Goal: Check status: Check status

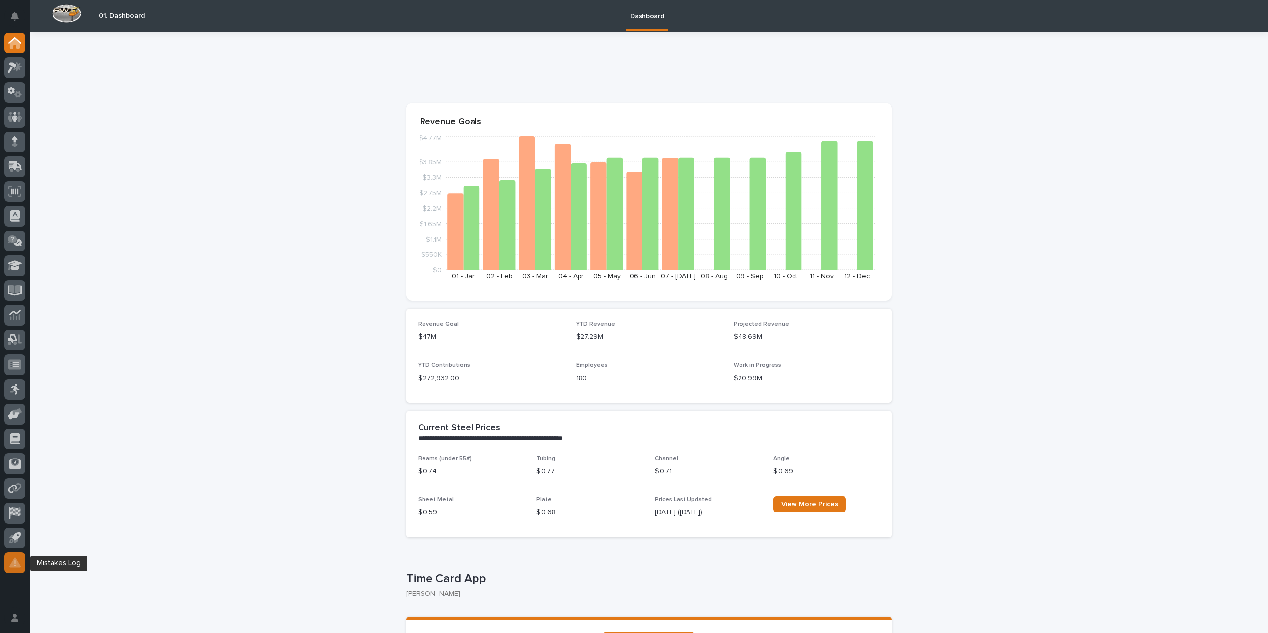
click at [15, 571] on div at bounding box center [14, 563] width 21 height 21
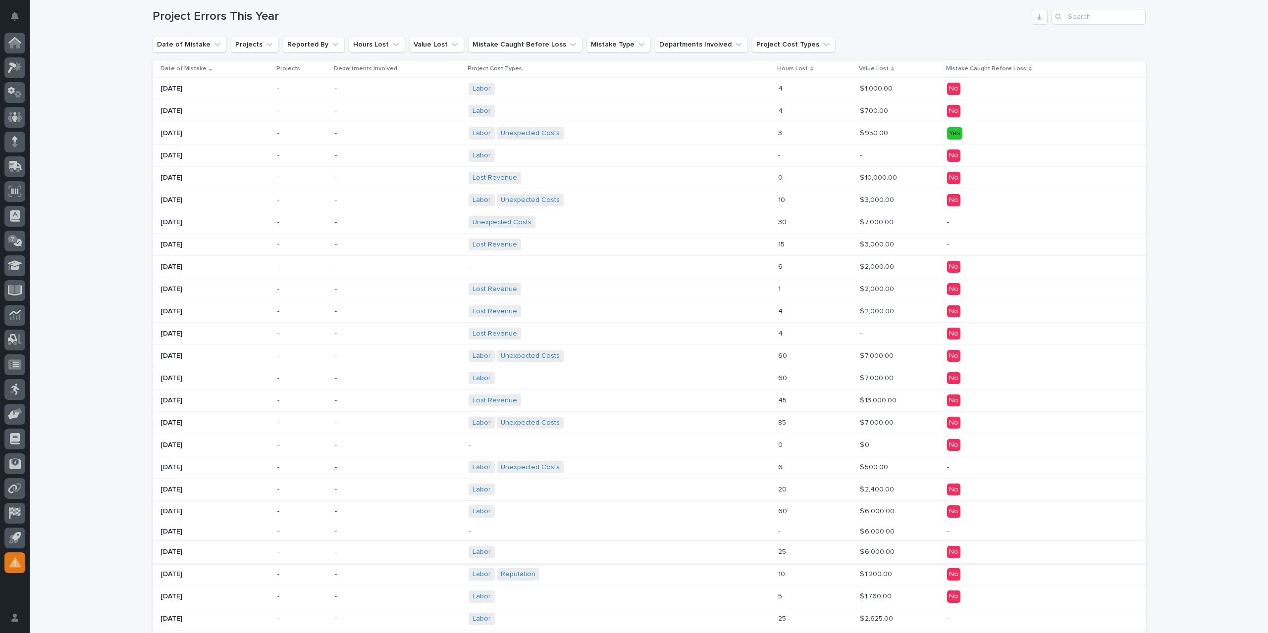
scroll to position [186, 0]
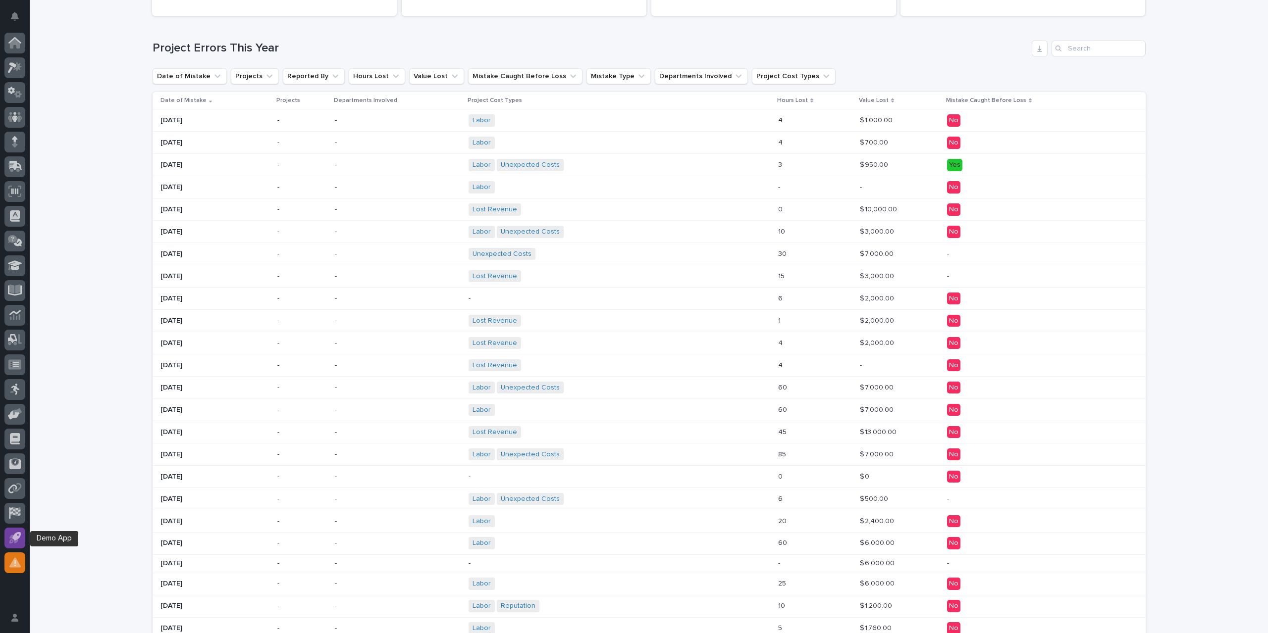
click at [17, 543] on icon at bounding box center [14, 537] width 11 height 11
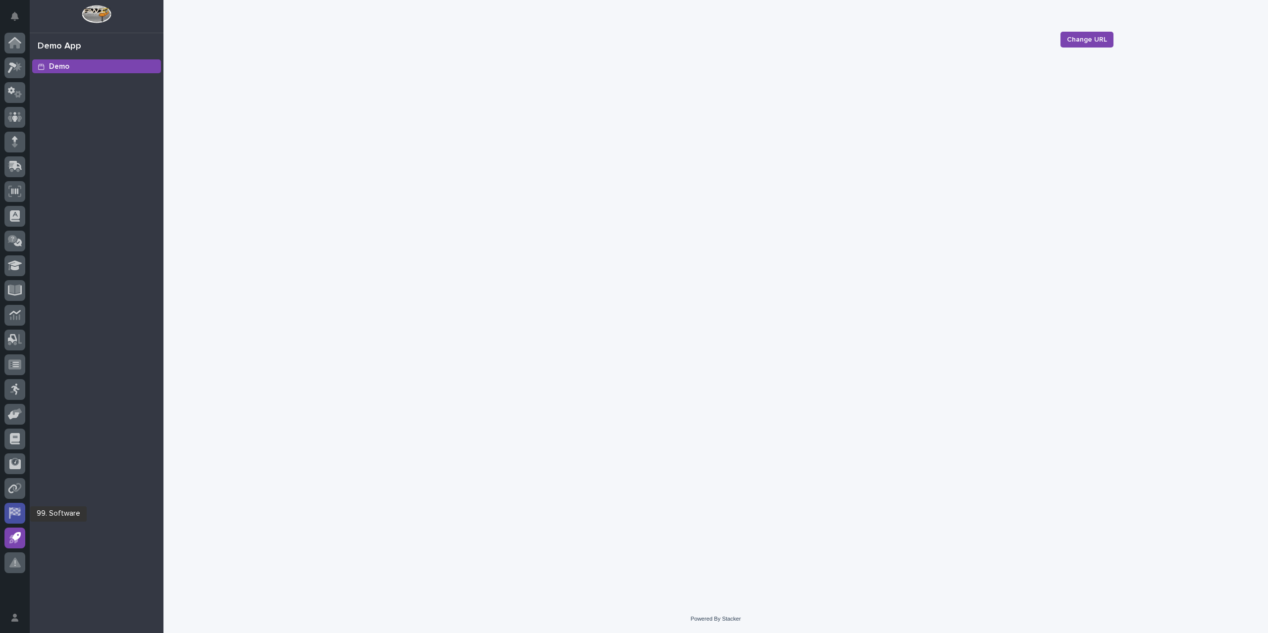
click at [18, 516] on icon at bounding box center [14, 513] width 13 height 11
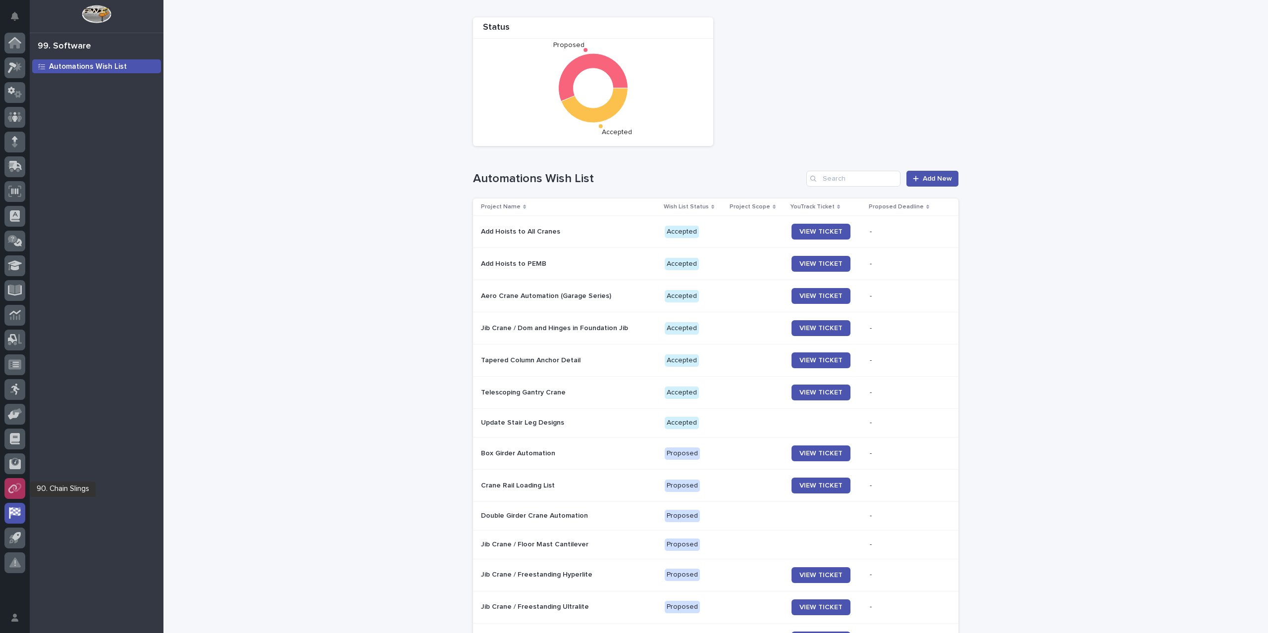
click at [10, 487] on icon at bounding box center [12, 489] width 9 height 9
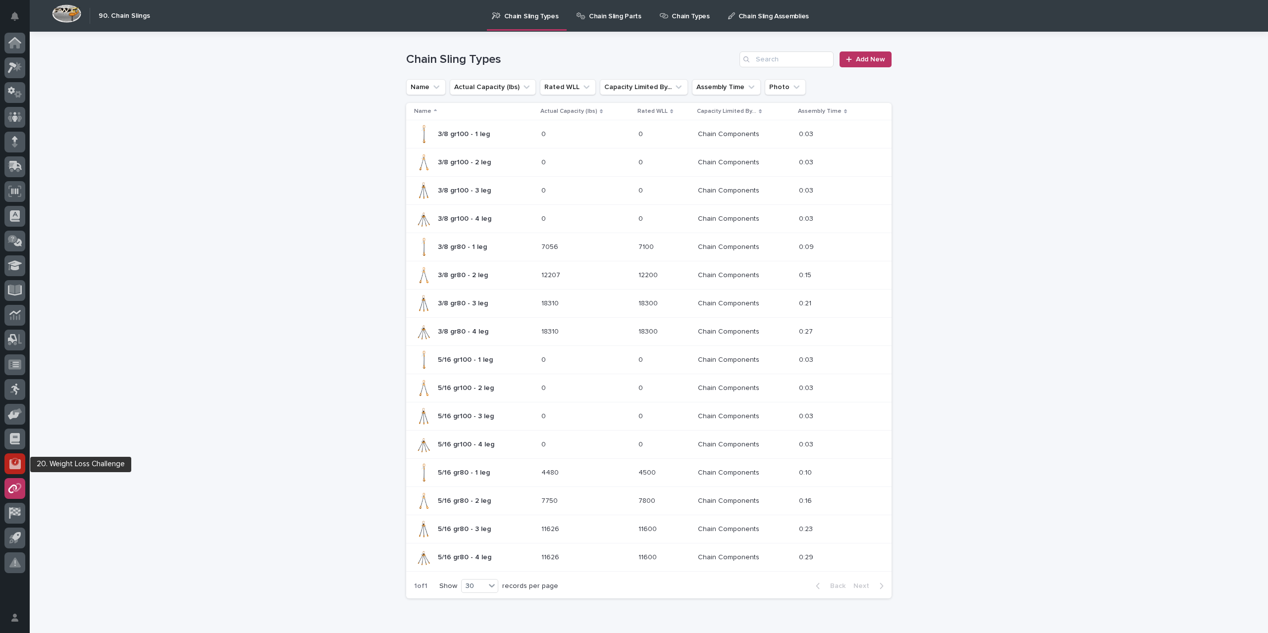
click at [15, 470] on div at bounding box center [14, 464] width 21 height 21
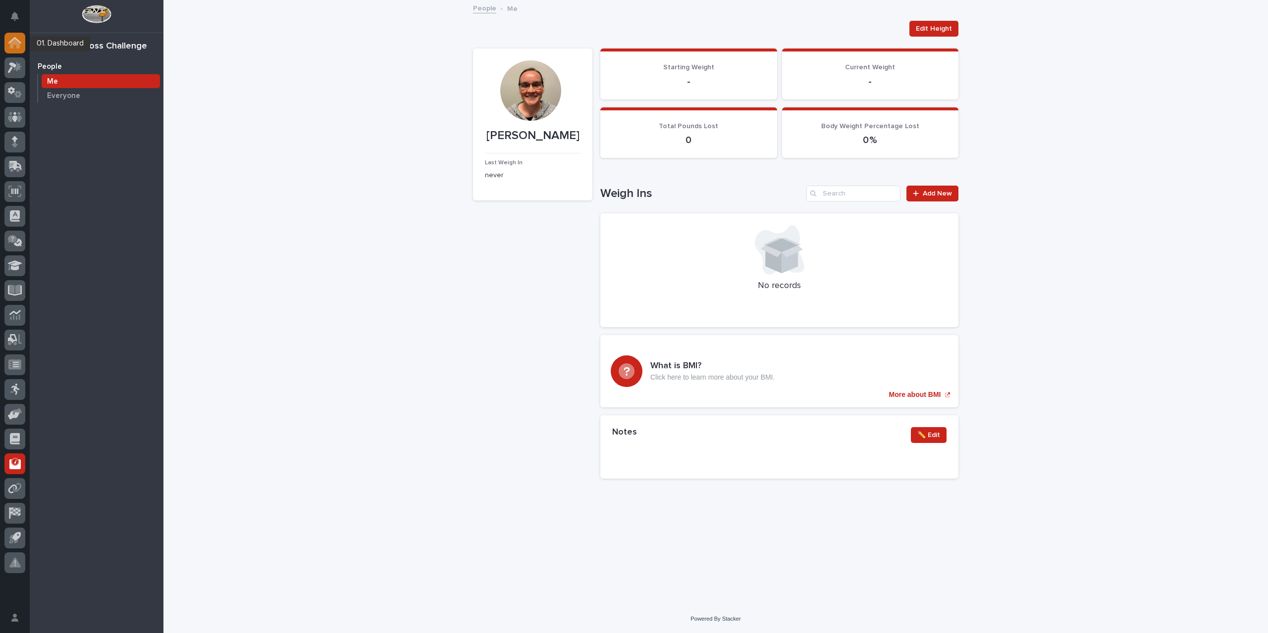
click at [12, 45] on icon at bounding box center [15, 44] width 10 height 10
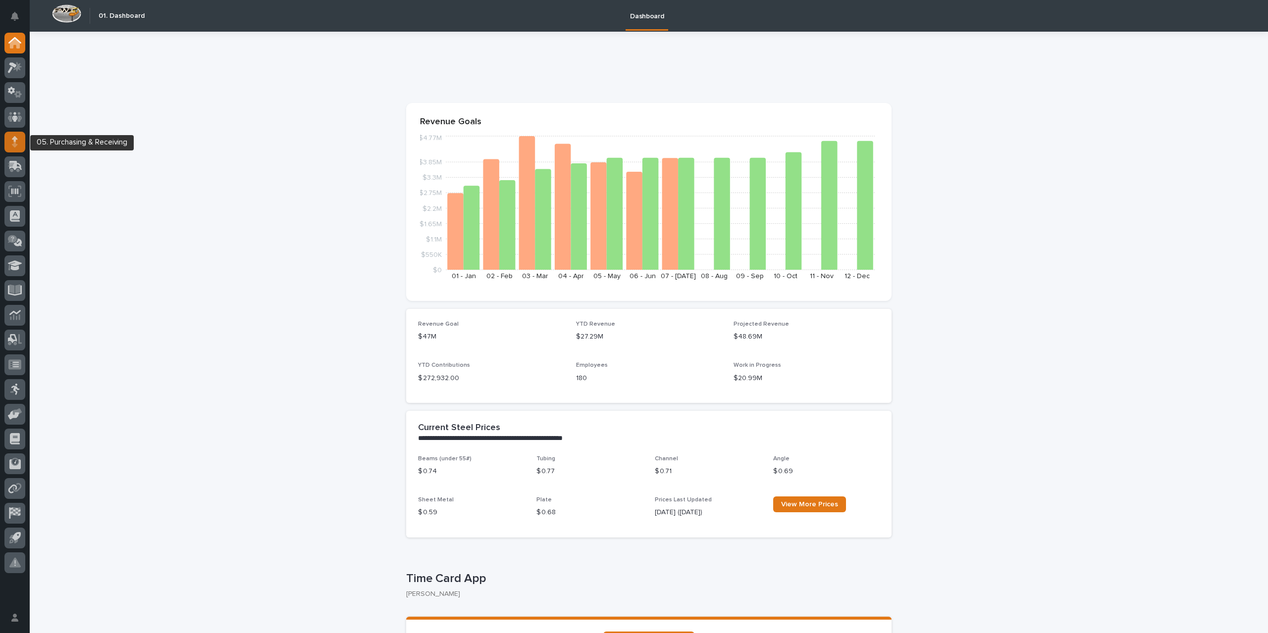
click at [17, 141] on icon at bounding box center [15, 141] width 6 height 11
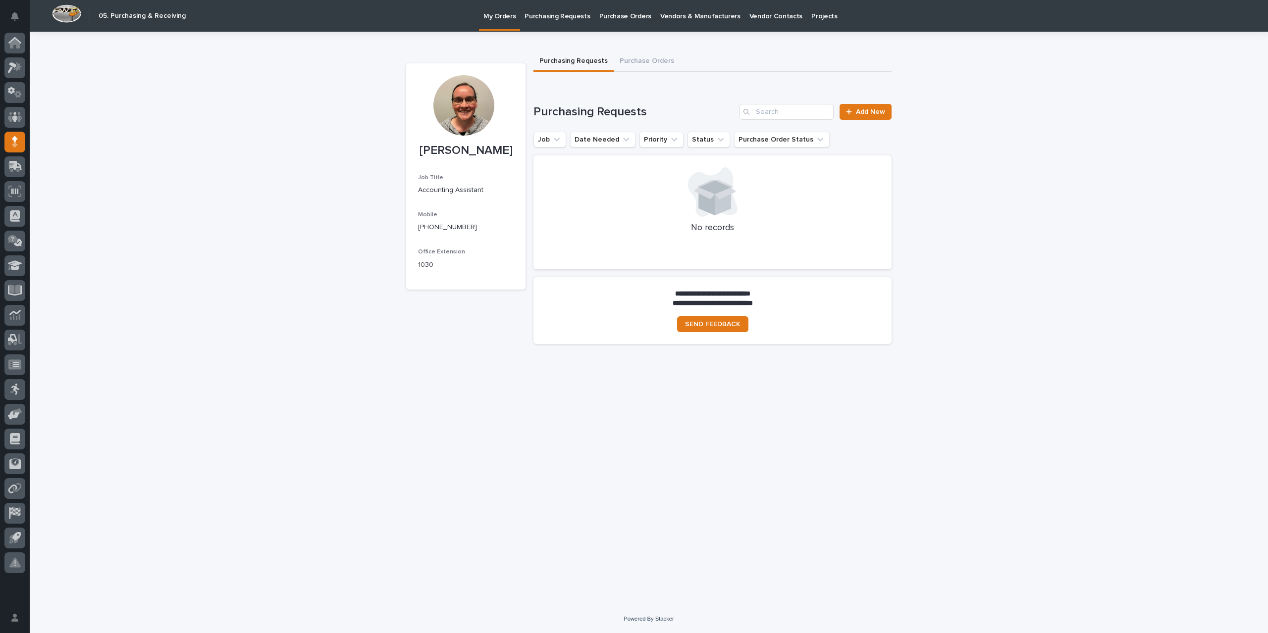
click at [607, 15] on p "Purchase Orders" at bounding box center [625, 10] width 52 height 21
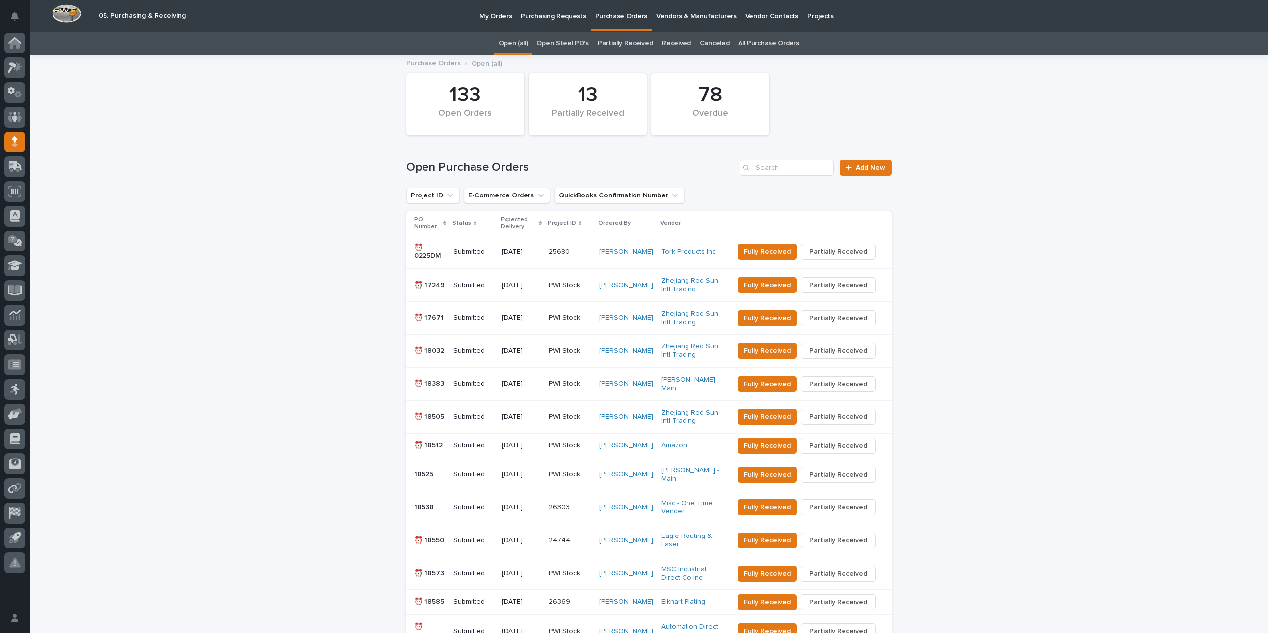
click at [768, 42] on link "All Purchase Orders" at bounding box center [768, 43] width 61 height 23
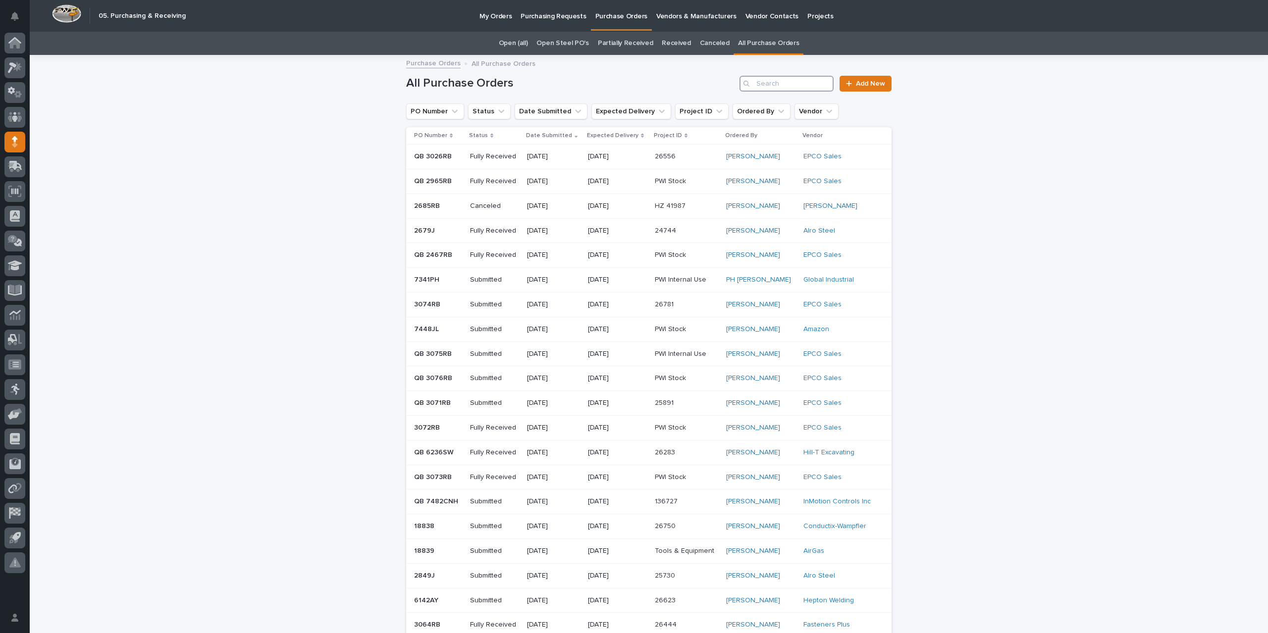
click at [765, 80] on input "Search" at bounding box center [786, 84] width 94 height 16
type input "2832"
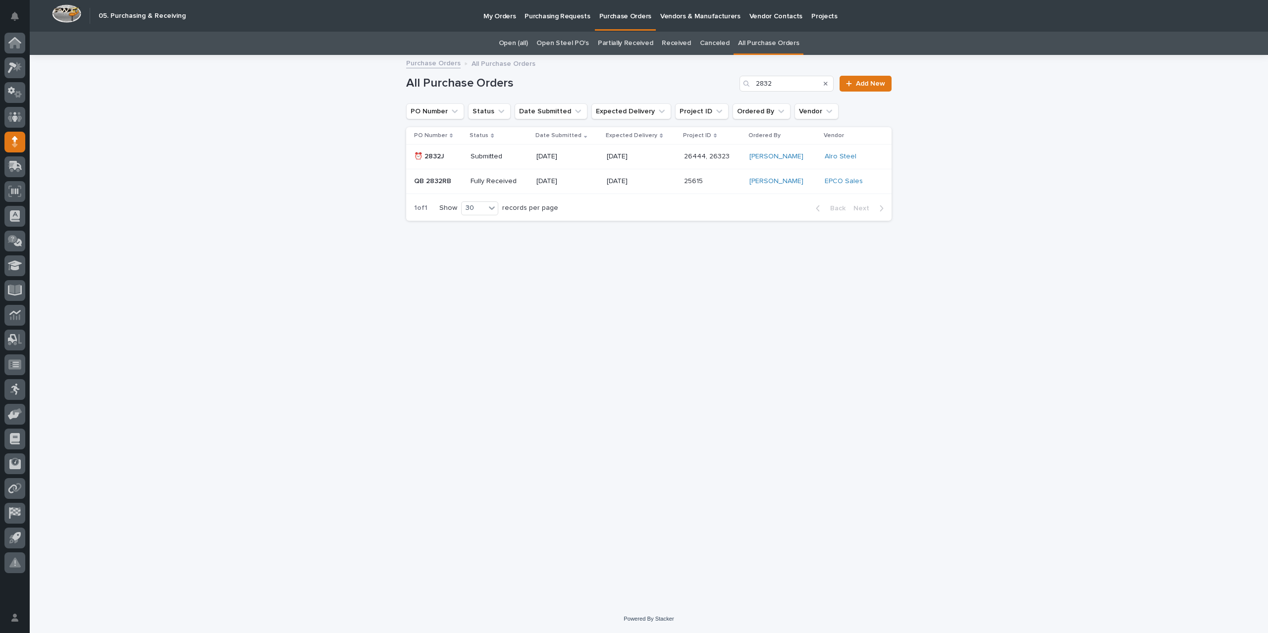
click at [542, 156] on p "[DATE]" at bounding box center [567, 157] width 62 height 8
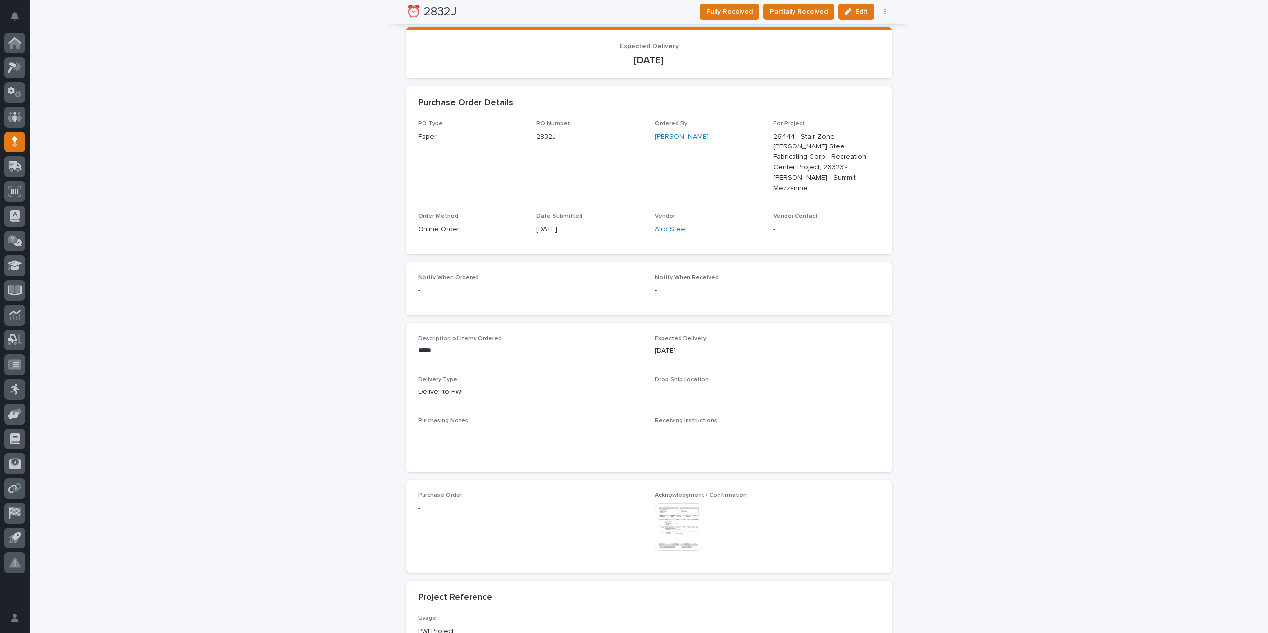
scroll to position [297, 0]
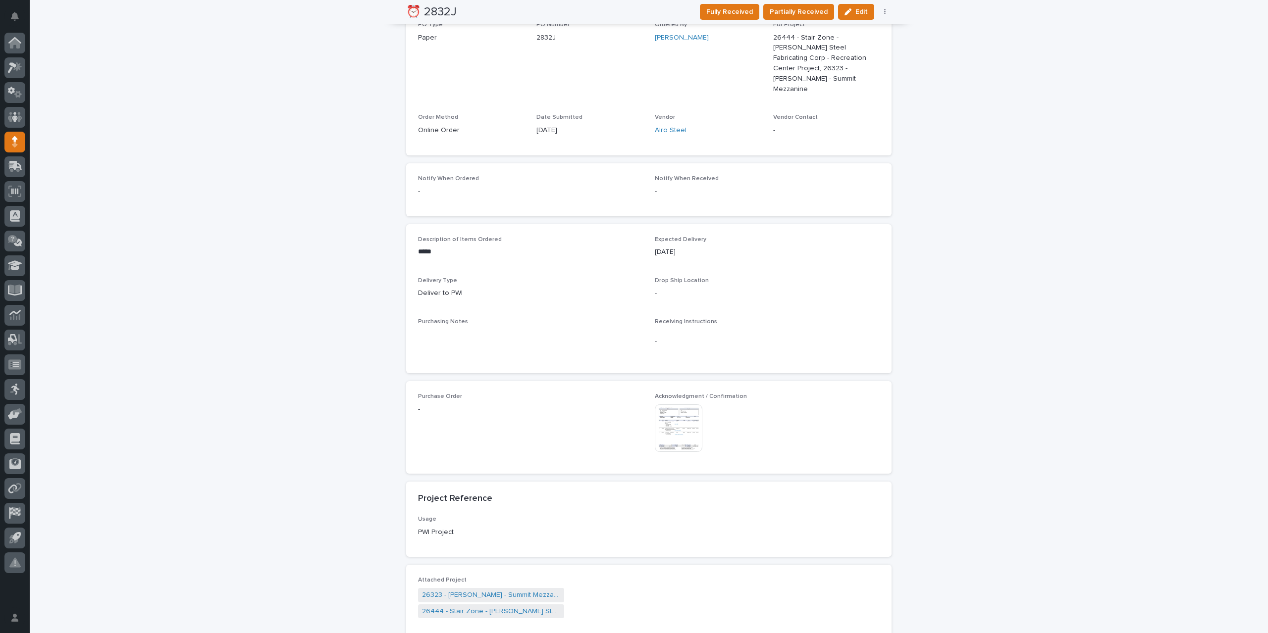
click at [661, 410] on img at bounding box center [679, 429] width 48 height 48
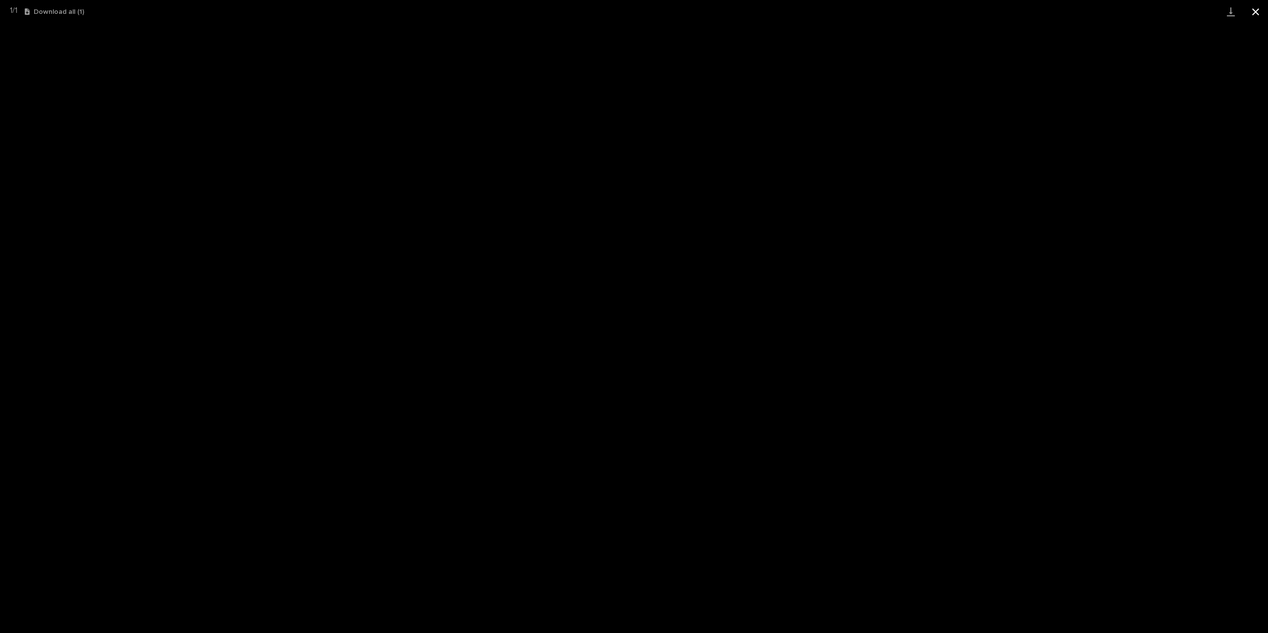
click at [1259, 11] on button "Close gallery" at bounding box center [1255, 11] width 25 height 23
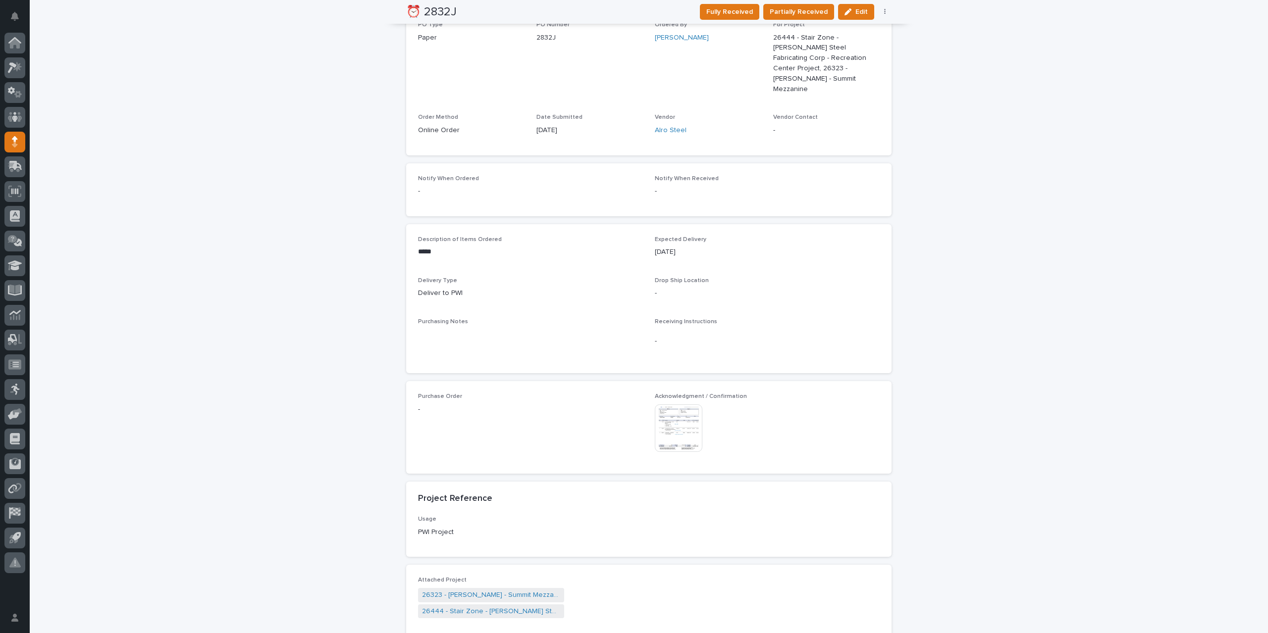
scroll to position [0, 0]
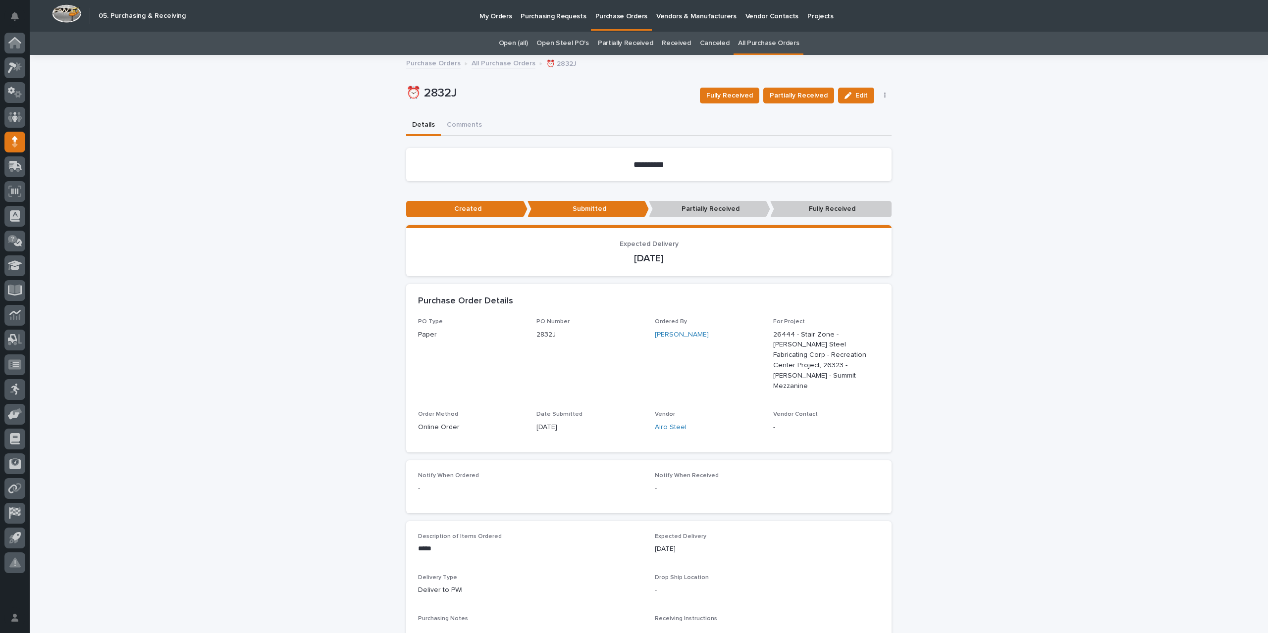
click at [487, 66] on link "All Purchase Orders" at bounding box center [503, 62] width 64 height 11
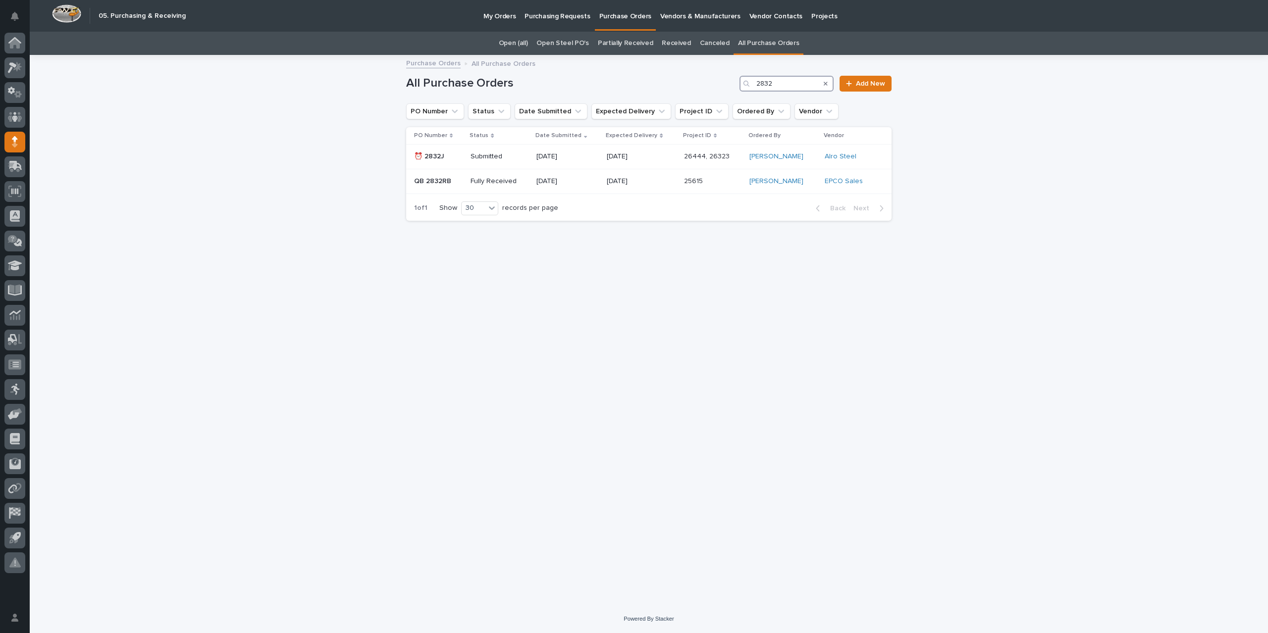
click at [789, 88] on input "2832" at bounding box center [786, 84] width 94 height 16
type input "2833"
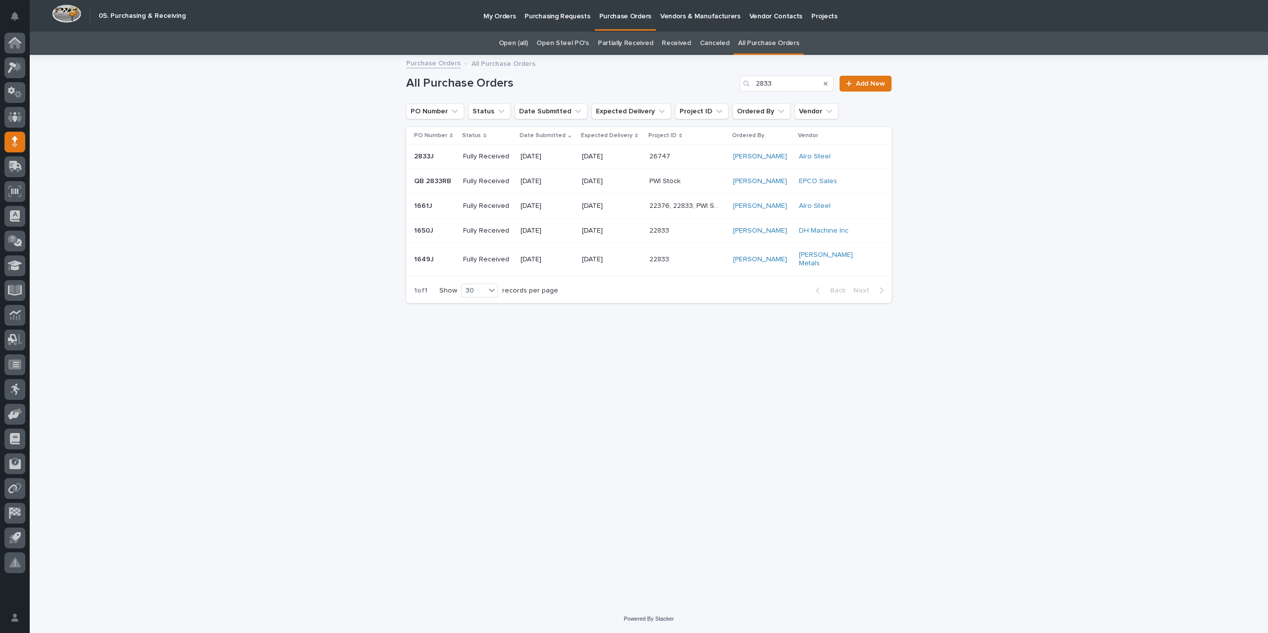
click at [585, 155] on p "[DATE]" at bounding box center [611, 157] width 59 height 8
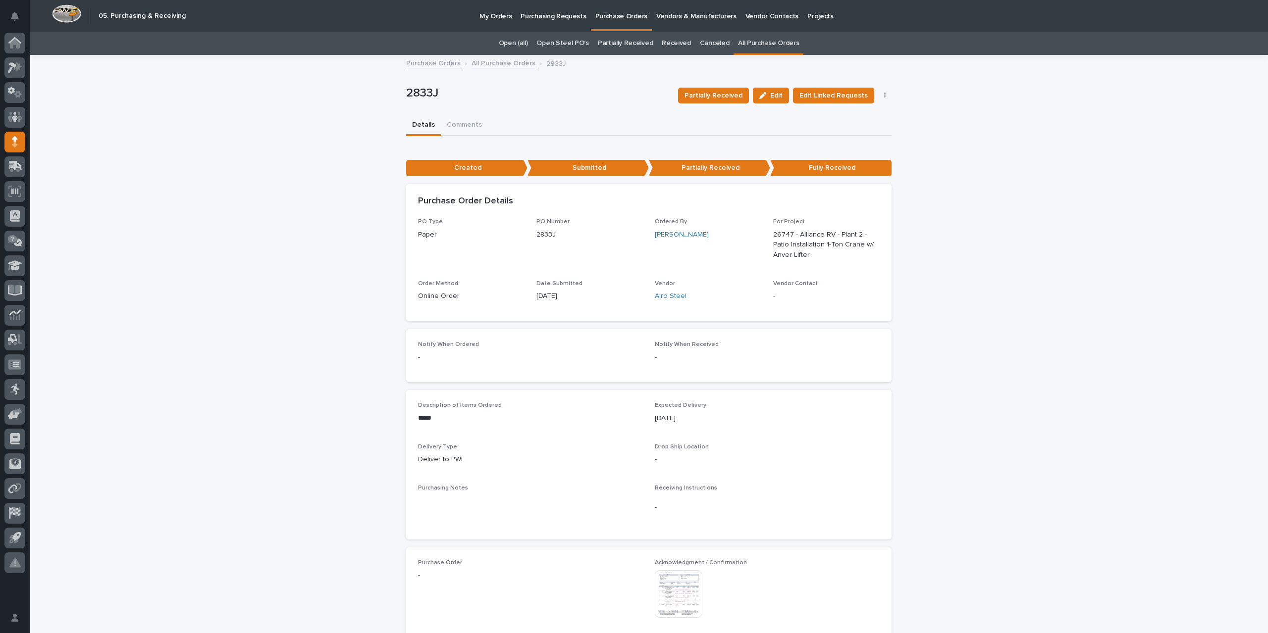
click at [674, 596] on img at bounding box center [679, 594] width 48 height 48
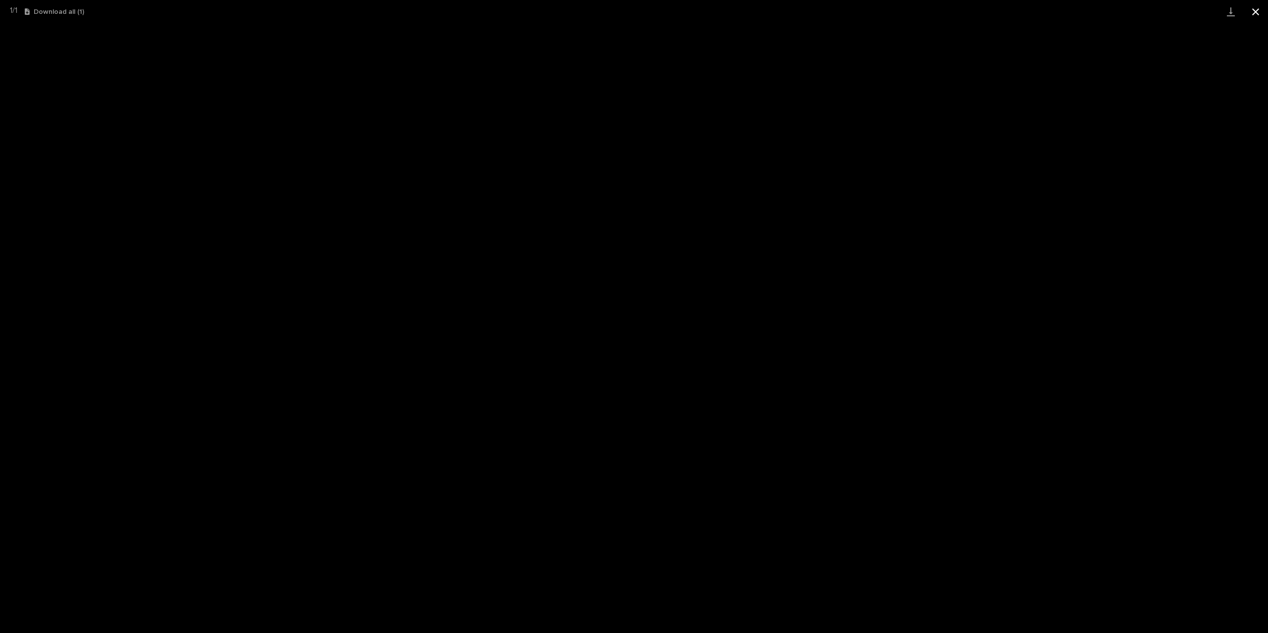
drag, startPoint x: 1263, startPoint y: 9, endPoint x: 1255, endPoint y: 10, distance: 8.1
click at [1263, 9] on button "Close gallery" at bounding box center [1255, 11] width 25 height 23
